Goal: Navigation & Orientation: Find specific page/section

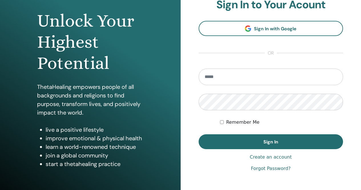
scroll to position [57, 0]
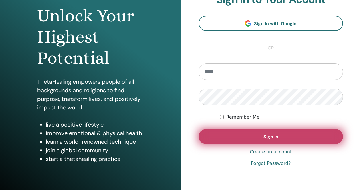
type input "**********"
click at [255, 136] on button "Sign In" at bounding box center [271, 136] width 145 height 15
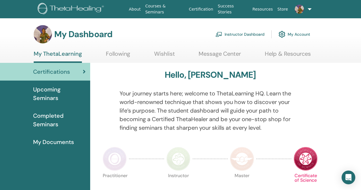
click at [235, 32] on link "Instructor Dashboard" at bounding box center [239, 34] width 49 height 13
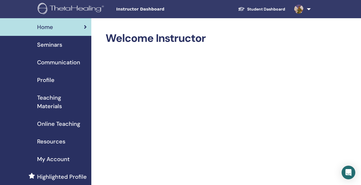
click at [48, 43] on span "Seminars" at bounding box center [49, 45] width 25 height 9
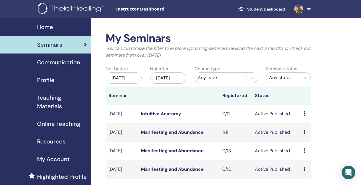
click at [51, 28] on span "Home" at bounding box center [45, 27] width 16 height 9
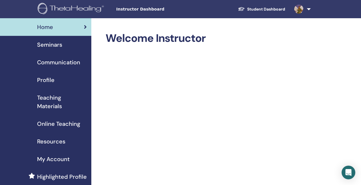
click at [55, 46] on span "Seminars" at bounding box center [49, 45] width 25 height 9
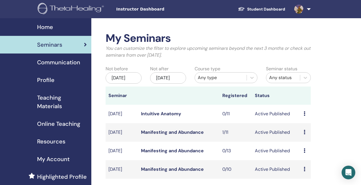
click at [66, 9] on img at bounding box center [72, 9] width 68 height 13
